Goal: Check status

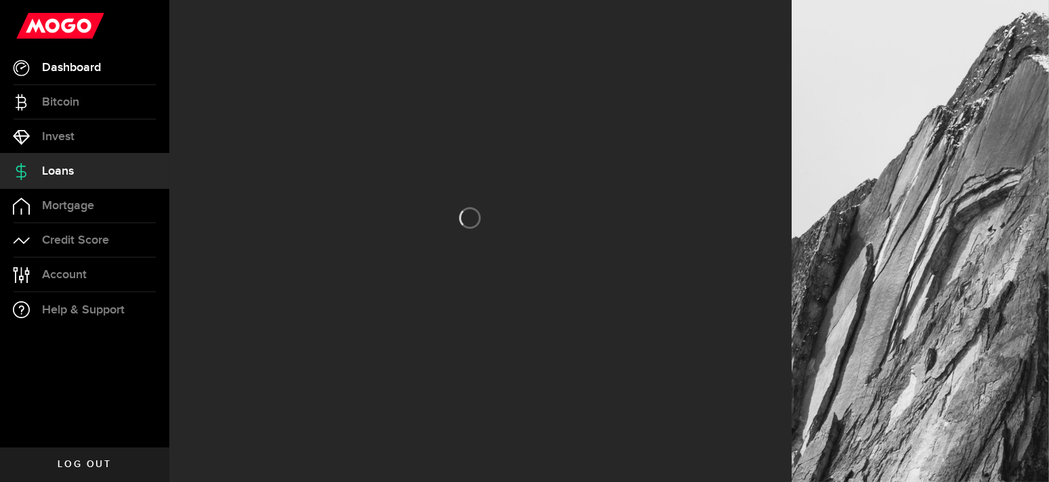
click at [93, 66] on span "Dashboard" at bounding box center [71, 68] width 59 height 12
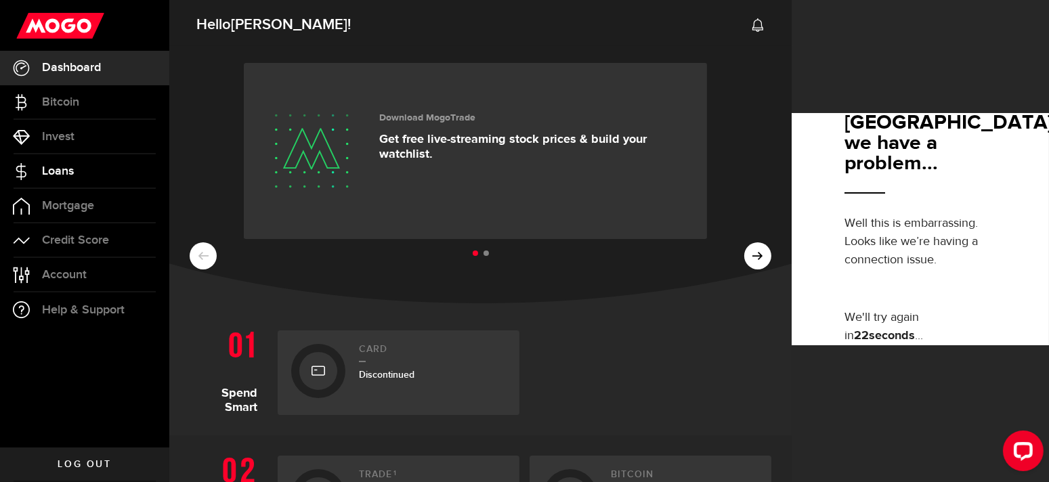
click at [70, 171] on span "Loans" at bounding box center [58, 171] width 32 height 12
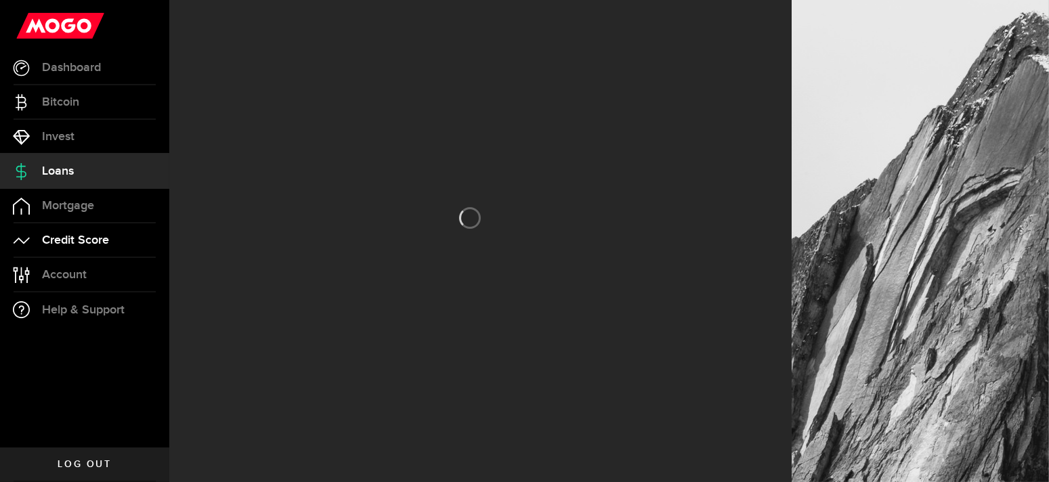
click at [70, 237] on span "Credit Score" at bounding box center [75, 240] width 67 height 12
